Goal: Information Seeking & Learning: Learn about a topic

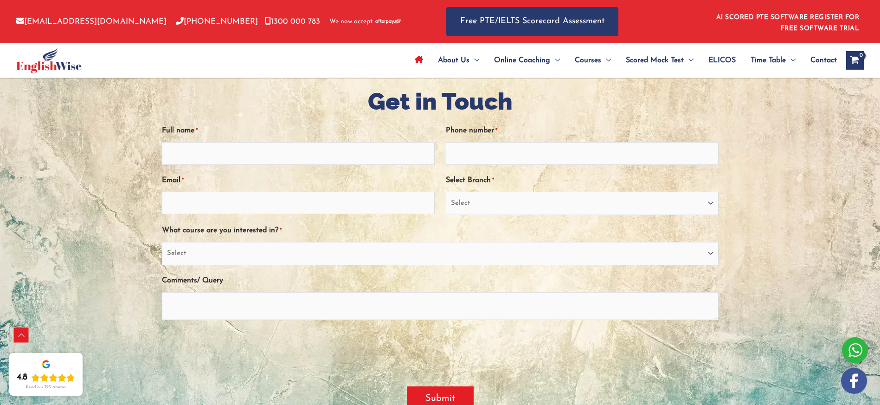
scroll to position [2034, 0]
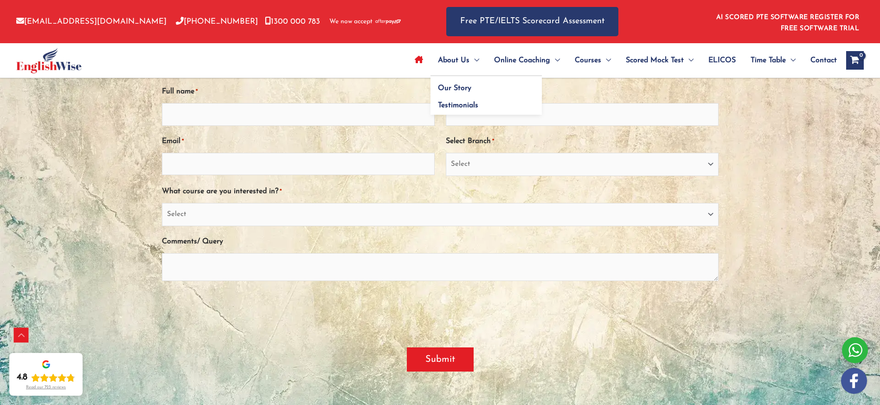
click at [441, 58] on span "About Us" at bounding box center [454, 60] width 32 height 32
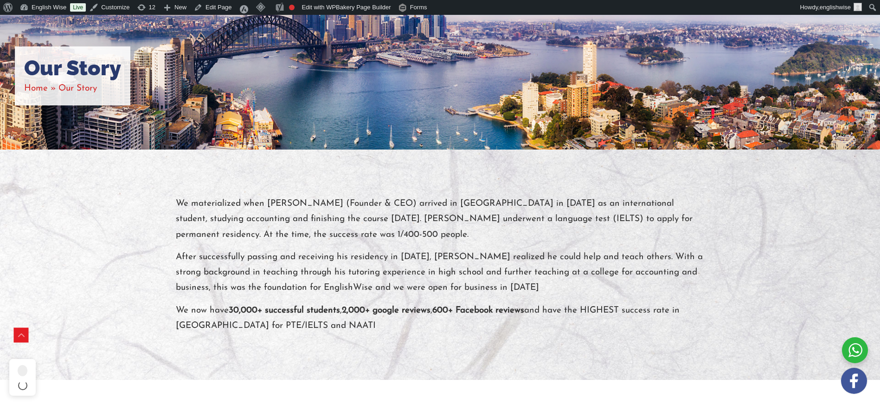
scroll to position [147, 0]
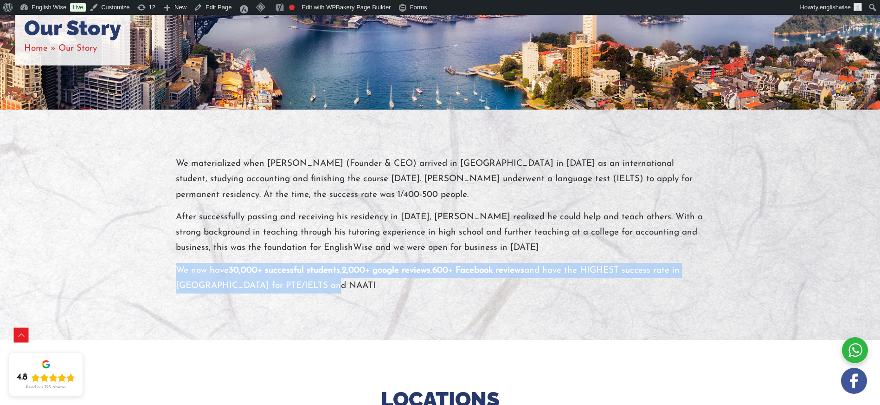
drag, startPoint x: 174, startPoint y: 269, endPoint x: 334, endPoint y: 288, distance: 161.2
click at [334, 289] on div "We materialized when Shivi Bhalla (Founder & CEO) arrived in Australia in 2010 …" at bounding box center [440, 224] width 543 height 137
copy p "We now have 30,000+ successful students , 2,000+ google reviews , 600+ Facebook…"
click at [131, 255] on div at bounding box center [440, 224] width 880 height 230
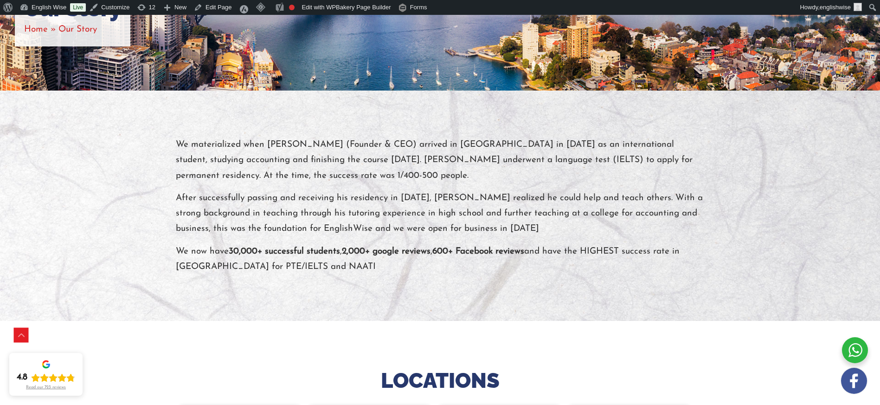
scroll to position [151, 0]
